Goal: Transaction & Acquisition: Purchase product/service

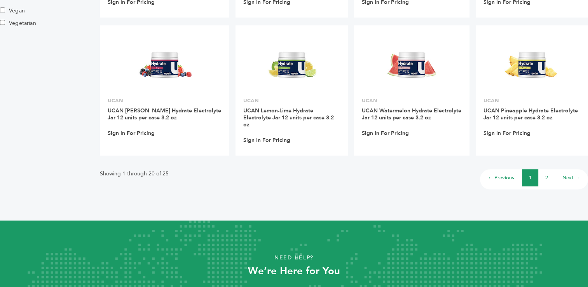
scroll to position [602, 0]
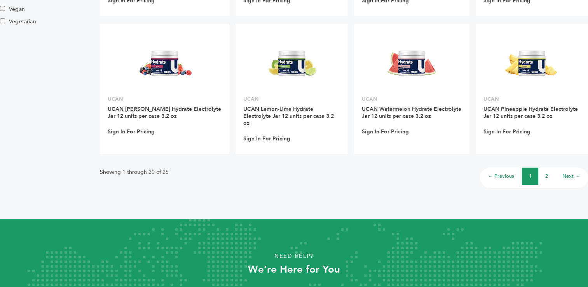
click at [546, 178] on link "2" at bounding box center [546, 176] width 3 height 7
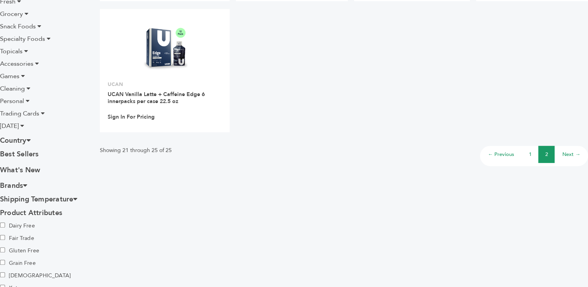
scroll to position [224, 0]
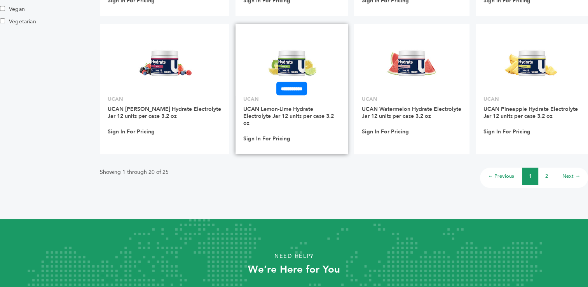
click at [274, 72] on img at bounding box center [292, 63] width 56 height 56
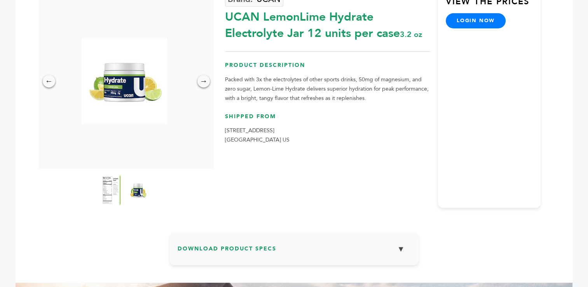
scroll to position [91, 0]
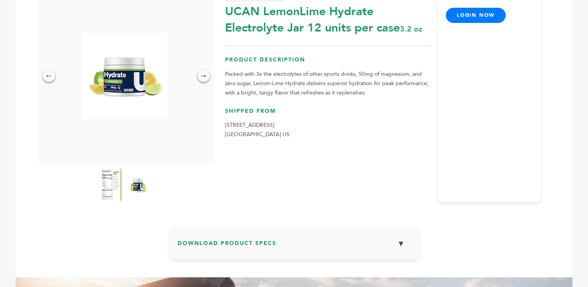
click at [105, 184] on img at bounding box center [110, 185] width 21 height 34
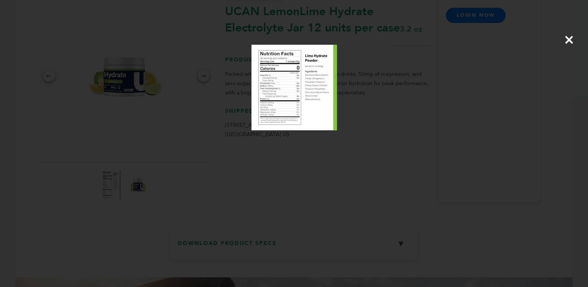
click at [295, 82] on img at bounding box center [295, 88] width 86 height 86
click at [570, 43] on span "×" at bounding box center [569, 40] width 10 height 22
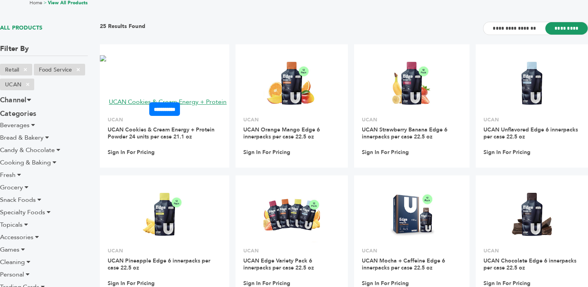
scroll to position [50, 0]
click at [32, 125] on icon at bounding box center [33, 125] width 4 height 6
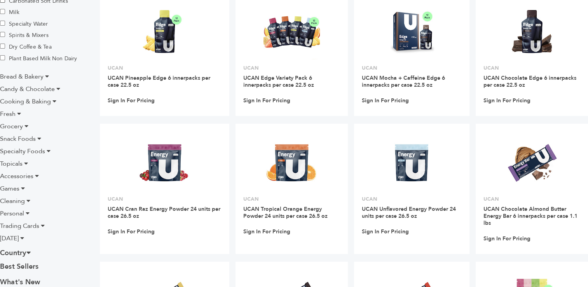
scroll to position [264, 0]
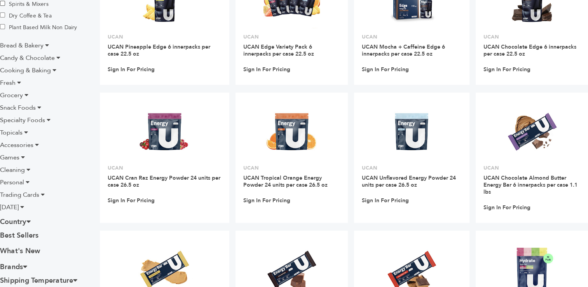
click at [38, 105] on icon at bounding box center [39, 107] width 4 height 6
